Goal: Task Accomplishment & Management: Manage account settings

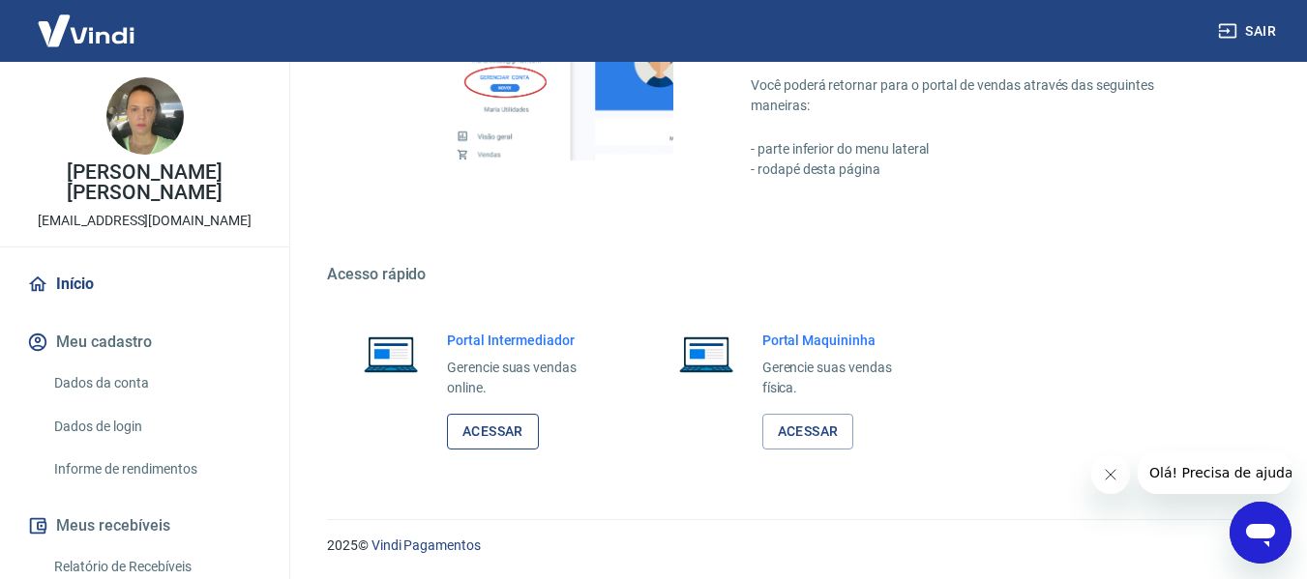
scroll to position [451, 0]
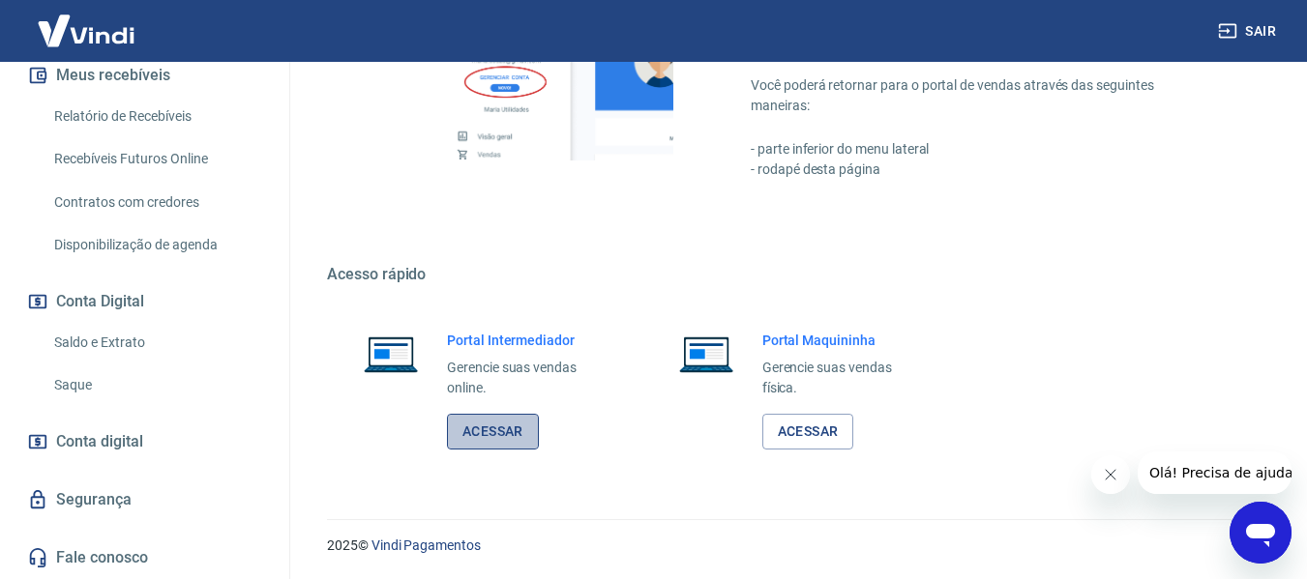
click at [493, 433] on link "Acessar" at bounding box center [493, 432] width 92 height 36
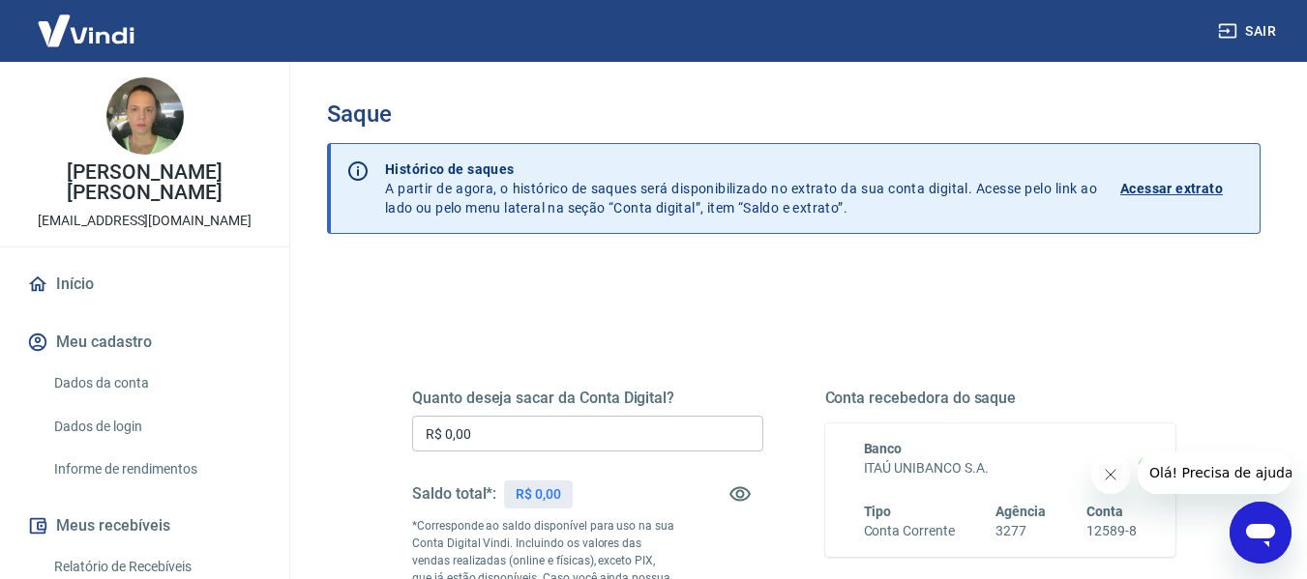
click at [1190, 190] on p "Acessar extrato" at bounding box center [1171, 188] width 103 height 19
